Goal: Task Accomplishment & Management: Use online tool/utility

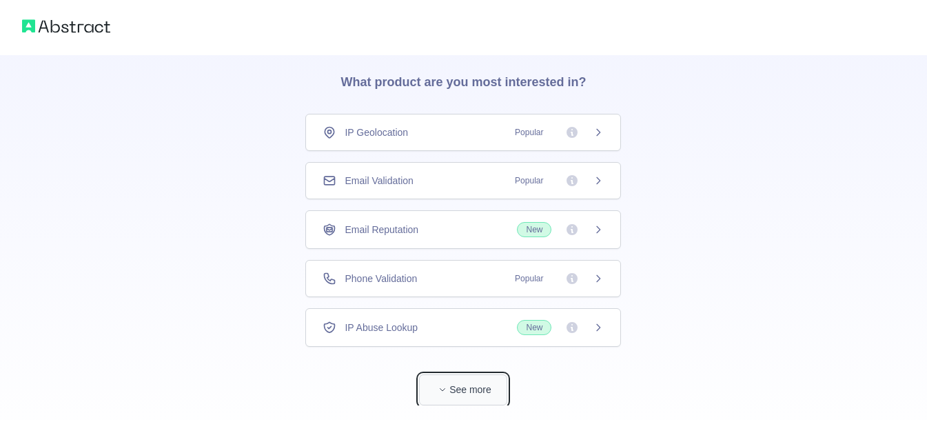
click at [454, 400] on button "See more" at bounding box center [463, 389] width 88 height 31
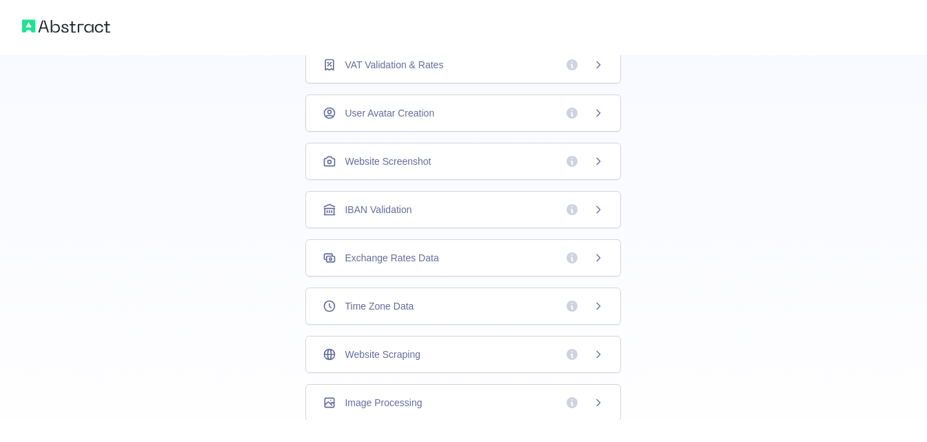
scroll to position [435, 0]
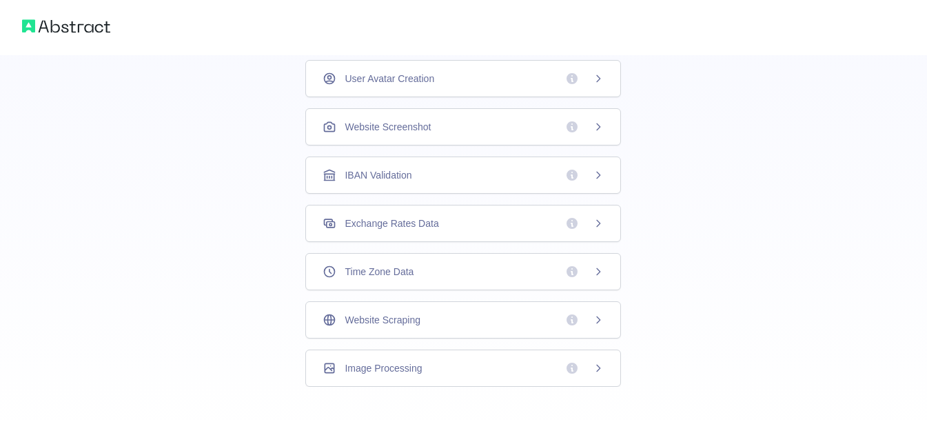
click at [427, 325] on div "Website Scraping" at bounding box center [463, 320] width 281 height 14
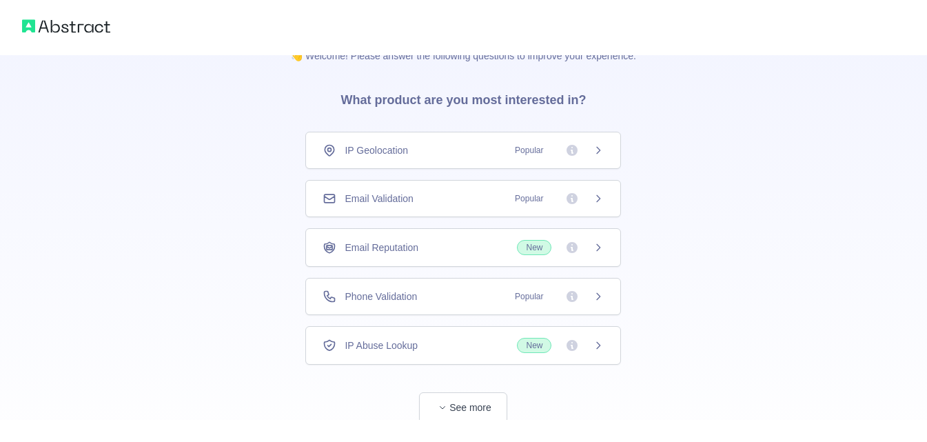
scroll to position [65, 0]
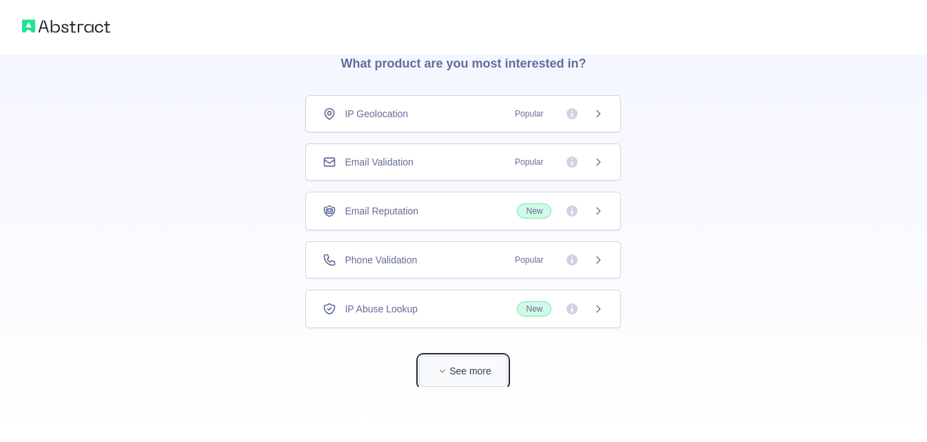
click at [464, 383] on button "See more" at bounding box center [463, 371] width 88 height 31
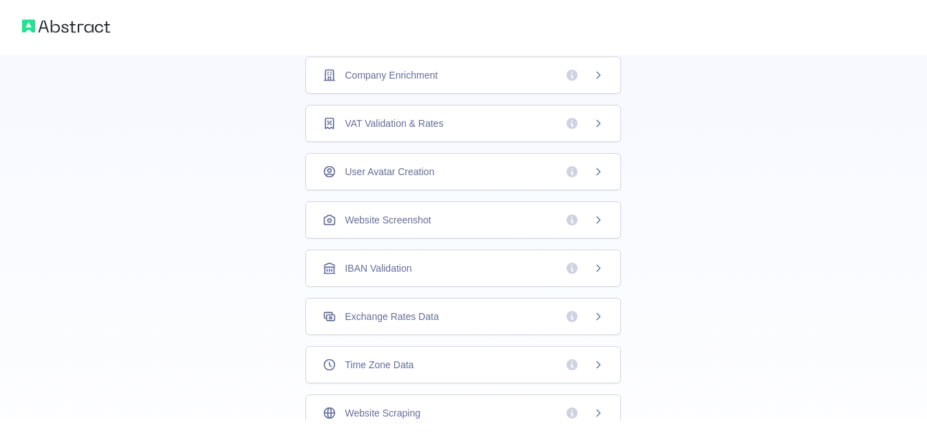
scroll to position [347, 0]
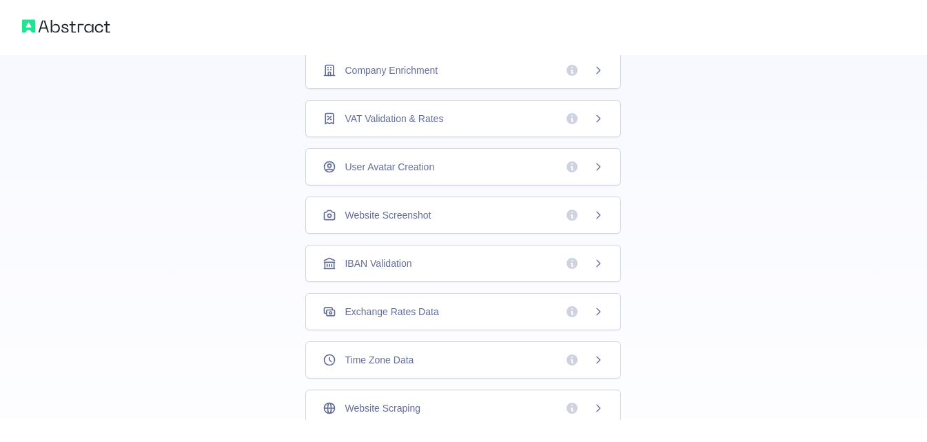
click at [464, 318] on div "Exchange Rates Data" at bounding box center [463, 311] width 316 height 37
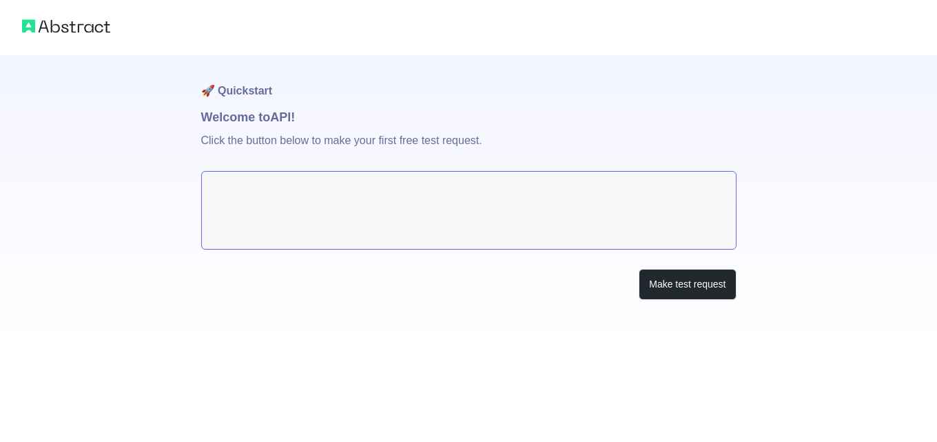
click at [352, 201] on textarea at bounding box center [469, 210] width 536 height 79
click at [675, 298] on button "Make test request" at bounding box center [687, 284] width 97 height 31
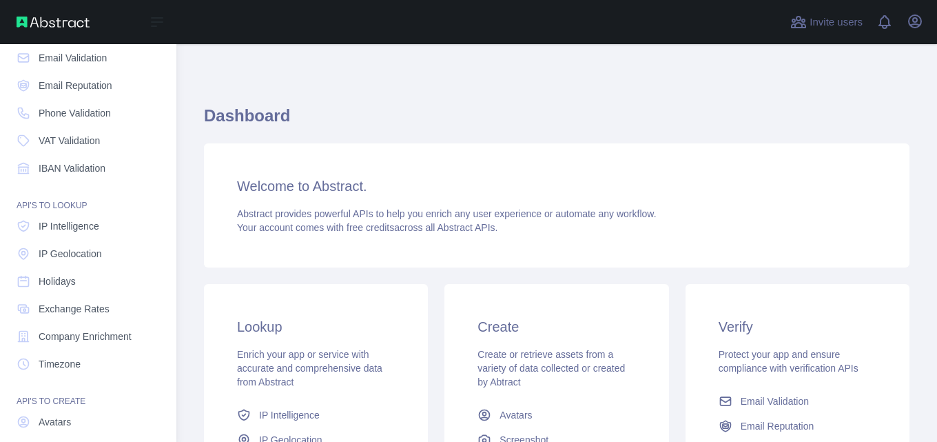
scroll to position [69, 0]
click at [58, 300] on link "Exchange Rates" at bounding box center [88, 307] width 154 height 25
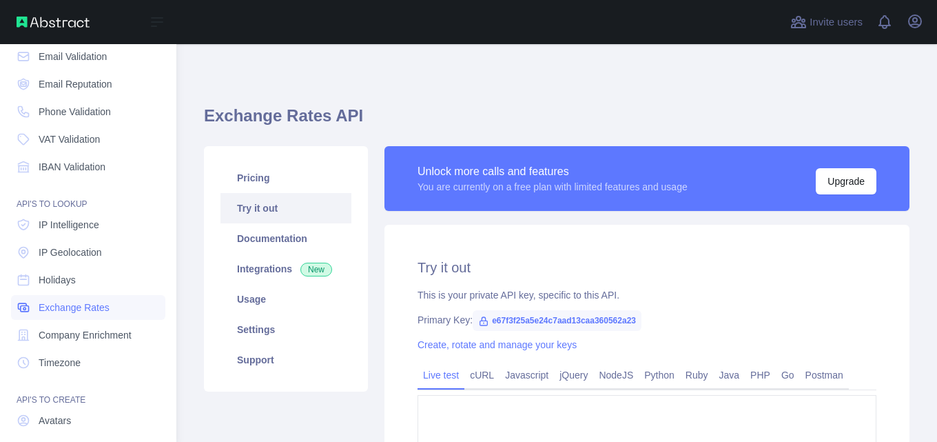
type textarea "**********"
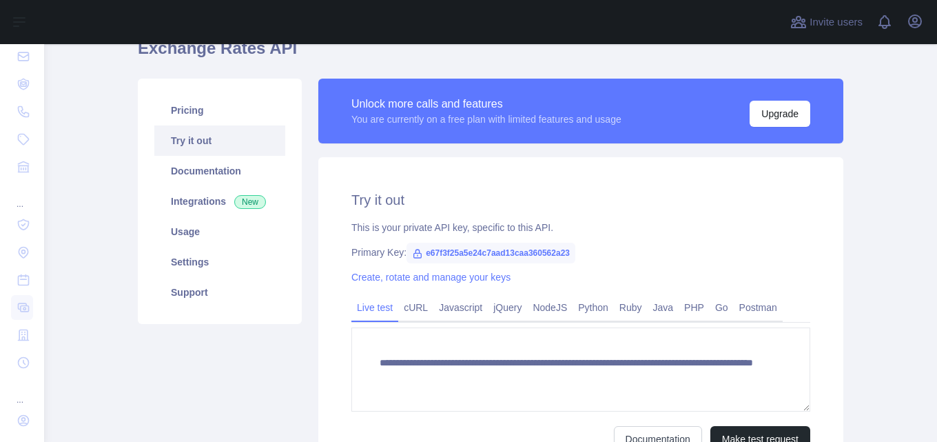
scroll to position [74, 0]
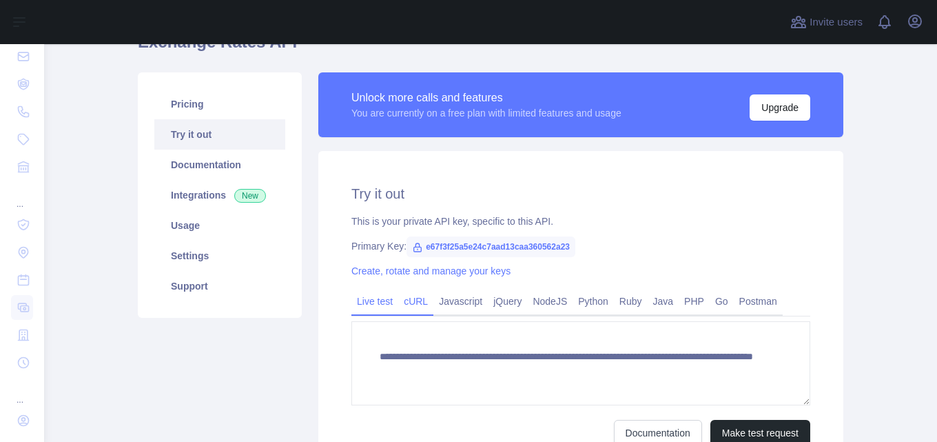
click at [400, 305] on link "cURL" at bounding box center [415, 301] width 35 height 22
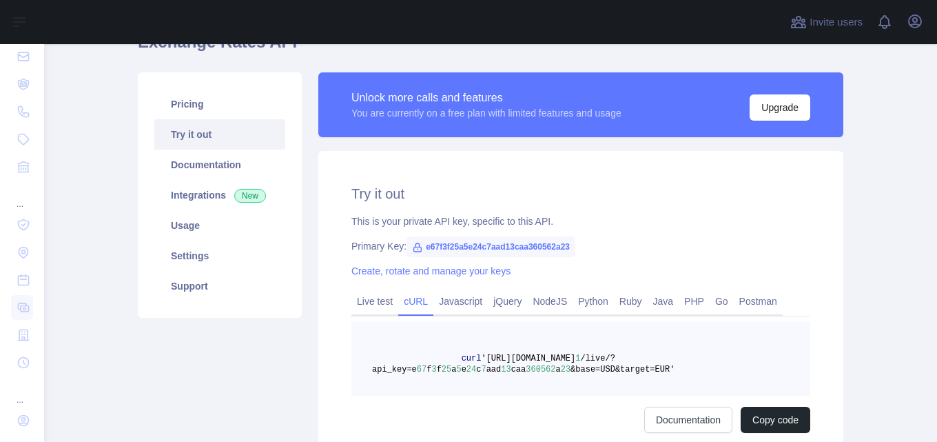
scroll to position [124, 0]
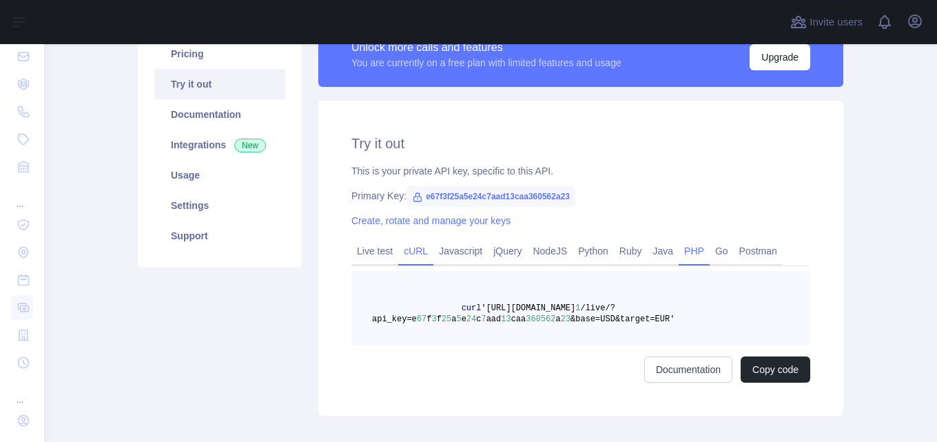
click at [679, 256] on link "PHP" at bounding box center [694, 251] width 31 height 22
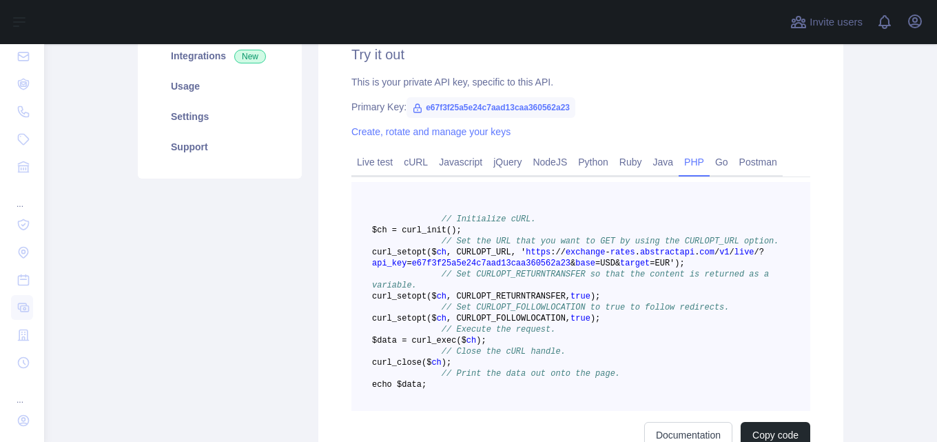
scroll to position [172, 0]
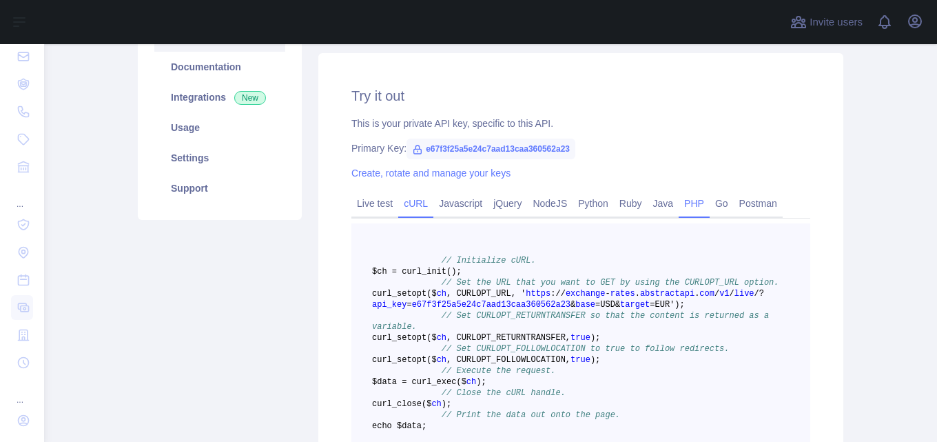
click at [405, 194] on link "cURL" at bounding box center [415, 203] width 35 height 22
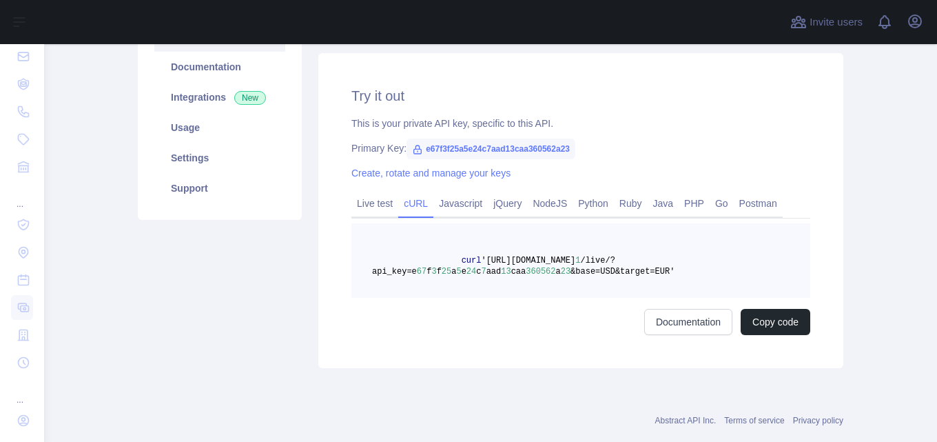
scroll to position [194, 0]
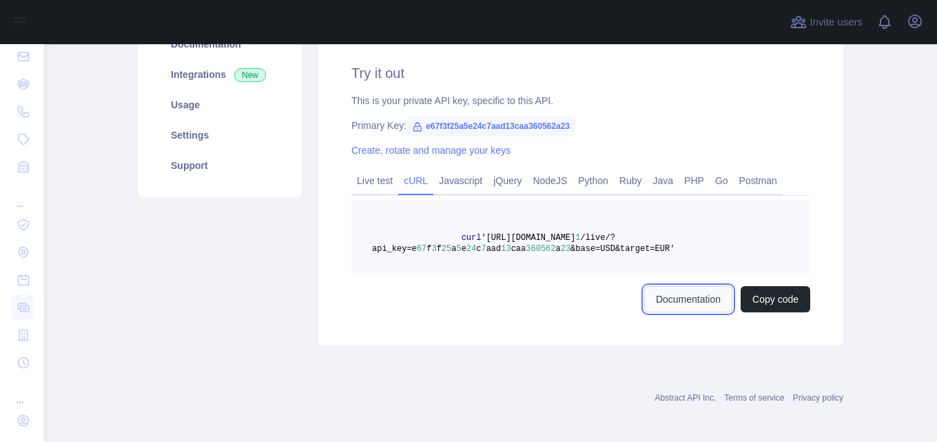
click at [675, 294] on link "Documentation" at bounding box center [688, 299] width 88 height 26
click at [427, 126] on span "e67f3f25a5e24c7aad13caa360562a23" at bounding box center [491, 126] width 169 height 21
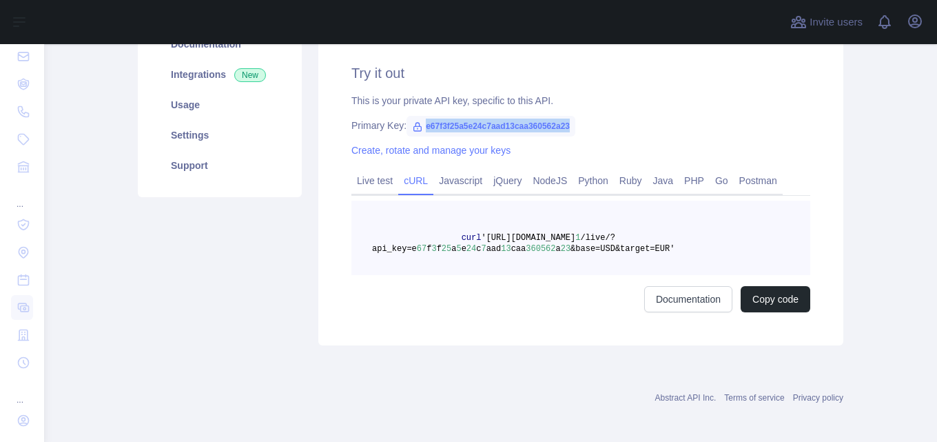
drag, startPoint x: 414, startPoint y: 125, endPoint x: 578, endPoint y: 126, distance: 164.7
click at [578, 126] on div "Primary Key: e67f3f25a5e24c7aad13caa360562a23" at bounding box center [581, 126] width 459 height 14
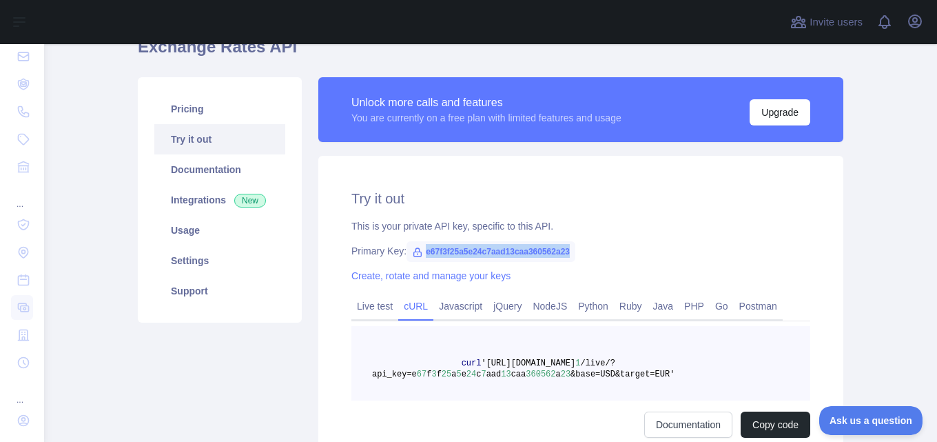
scroll to position [92, 0]
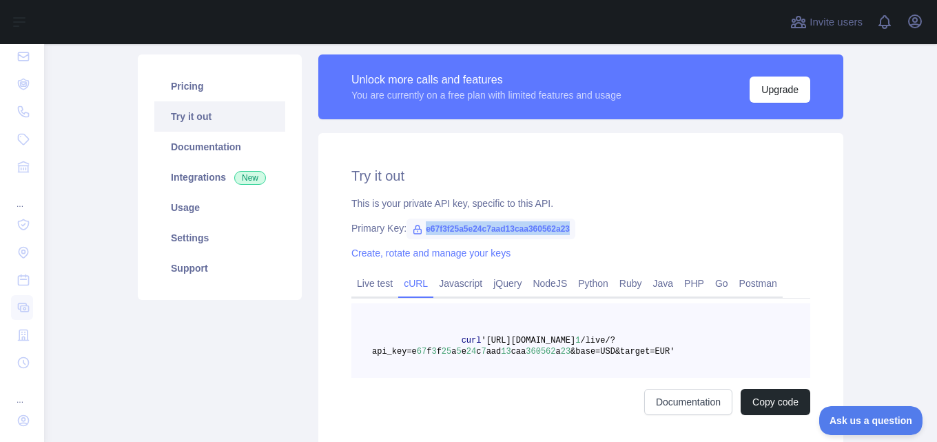
click at [467, 227] on span "e67f3f25a5e24c7aad13caa360562a23" at bounding box center [491, 229] width 169 height 21
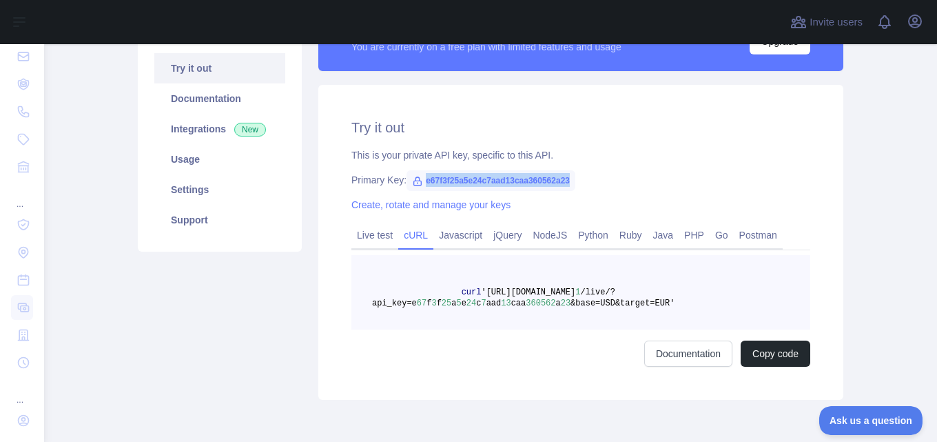
scroll to position [143, 0]
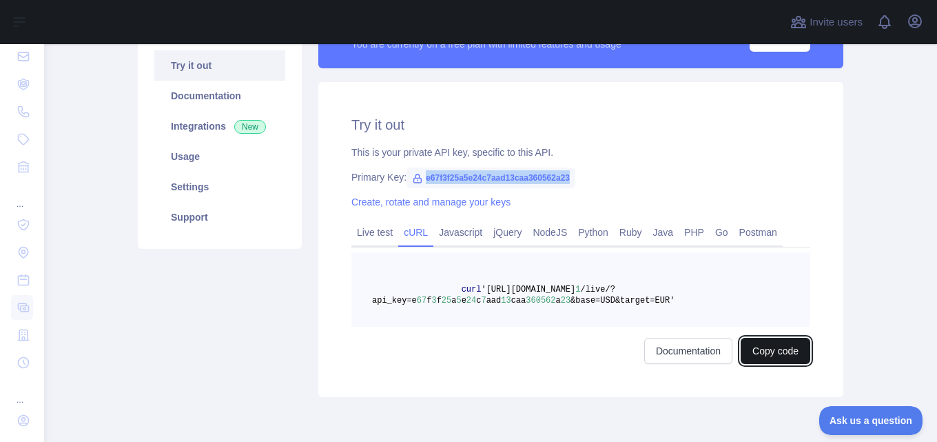
click at [751, 363] on button "Copy code" at bounding box center [776, 351] width 70 height 26
click at [783, 350] on button "Copied" at bounding box center [784, 351] width 54 height 26
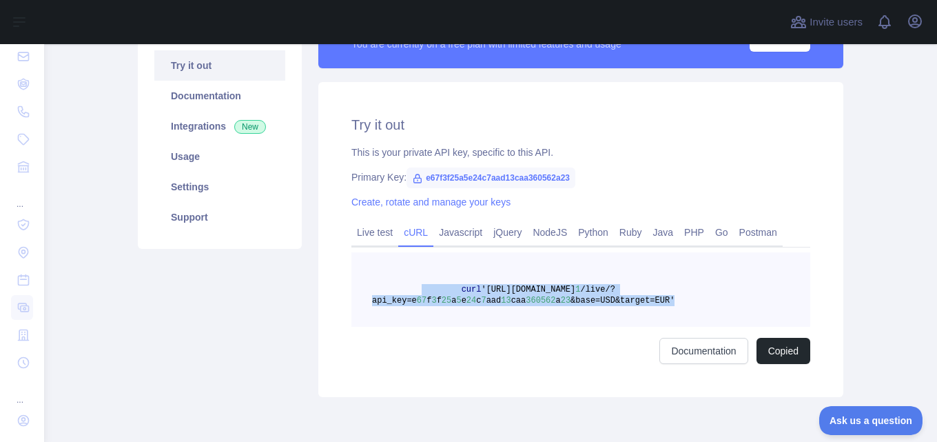
drag, startPoint x: 414, startPoint y: 292, endPoint x: 698, endPoint y: 311, distance: 284.6
click at [698, 311] on pre "curl 'https://exchange-rates.abstractapi.com/v 1 /live/?api_key=e 67 f 3 f 25 a…" at bounding box center [581, 289] width 459 height 74
copy span "curl 'https://exchange-rates.abstractapi.com/v 1 /live/?api_key=e 67 f 3 f 25 a…"
click at [466, 230] on link "Javascript" at bounding box center [461, 232] width 54 height 22
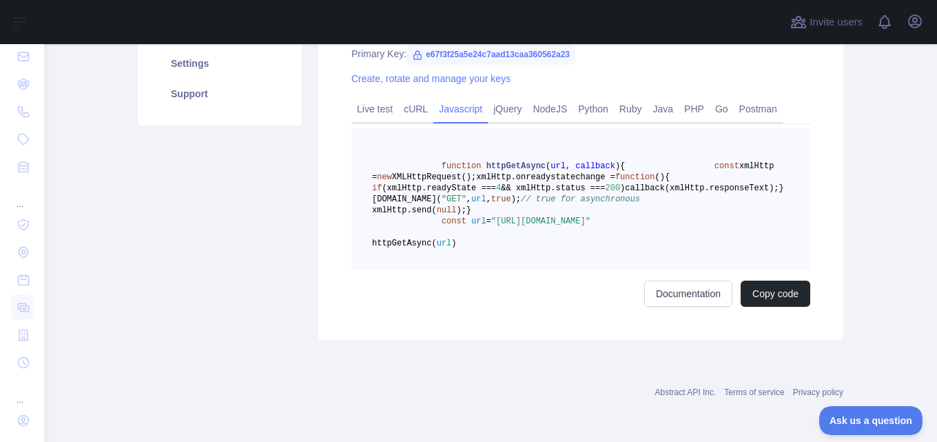
scroll to position [306, 0]
click at [771, 307] on button "Copy code" at bounding box center [776, 294] width 70 height 26
click at [679, 98] on link "PHP" at bounding box center [694, 109] width 31 height 22
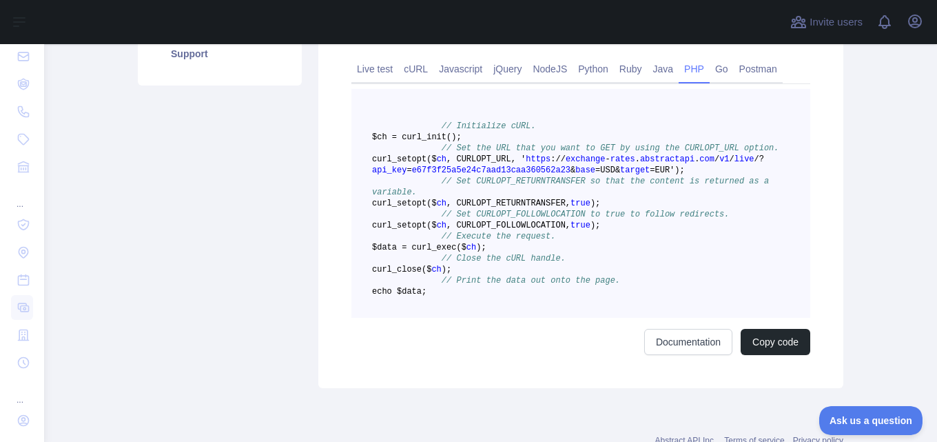
scroll to position [331, 0]
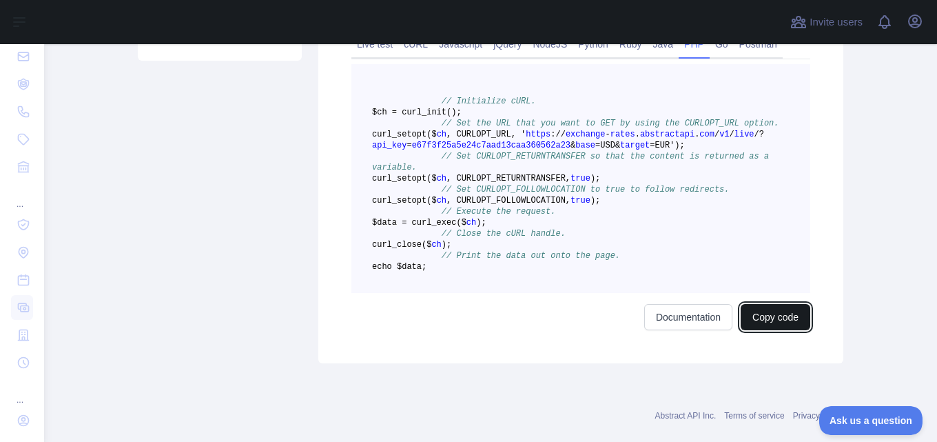
click at [764, 330] on button "Copy code" at bounding box center [776, 317] width 70 height 26
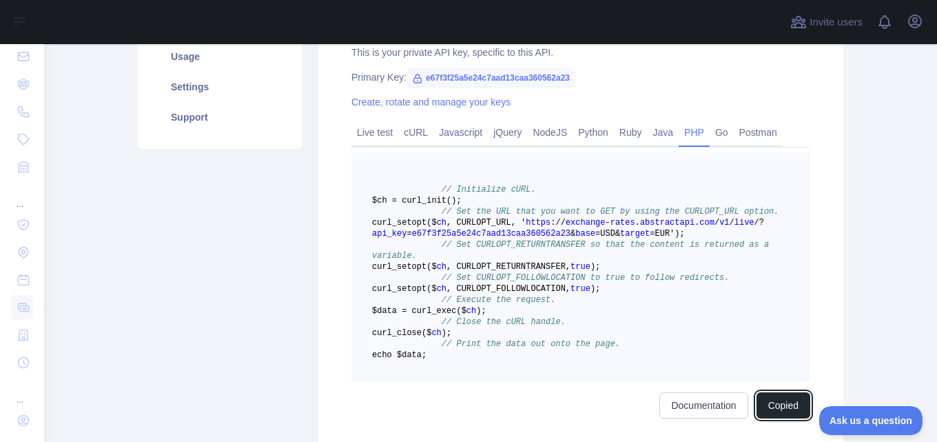
scroll to position [202, 0]
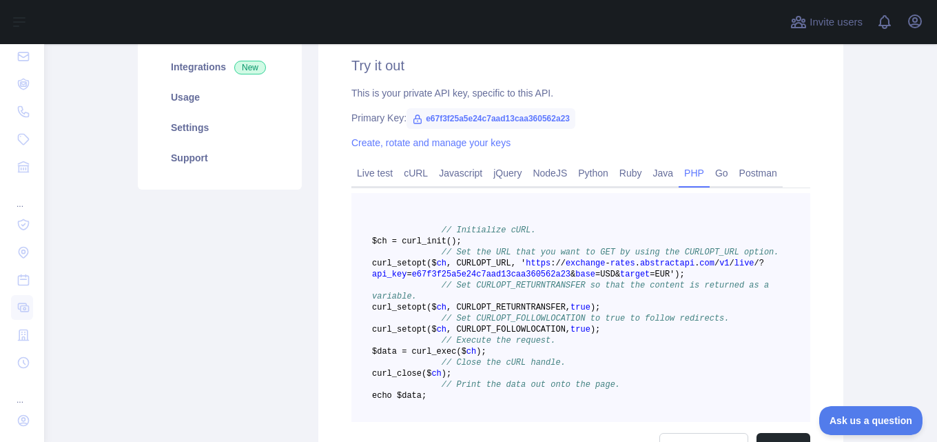
click at [519, 121] on span "e67f3f25a5e24c7aad13caa360562a23" at bounding box center [491, 118] width 169 height 21
copy span "e67f3f25a5e24c7aad13caa360562a23"
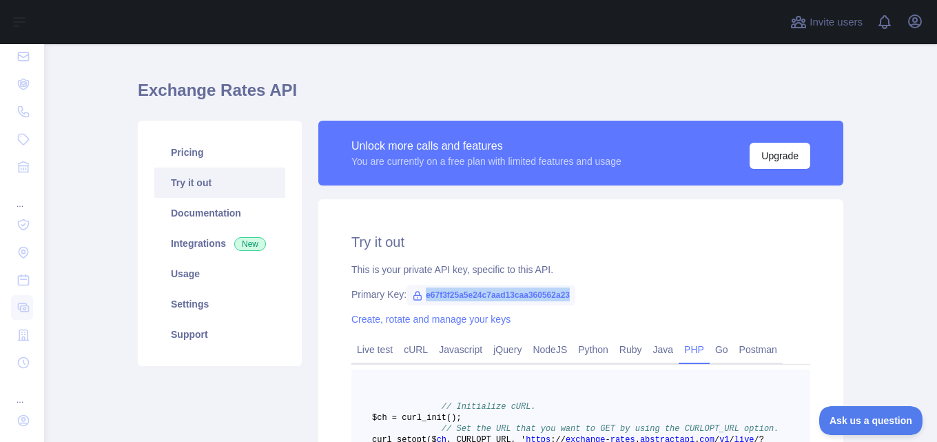
scroll to position [0, 0]
